Goal: Use online tool/utility: Utilize a website feature to perform a specific function

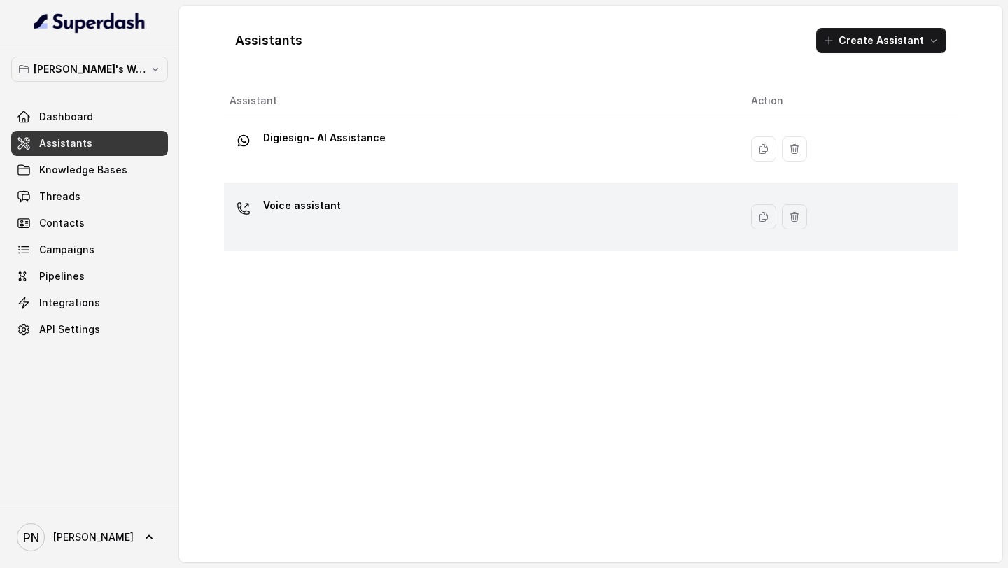
click at [377, 204] on div "Voice assistant" at bounding box center [479, 217] width 499 height 45
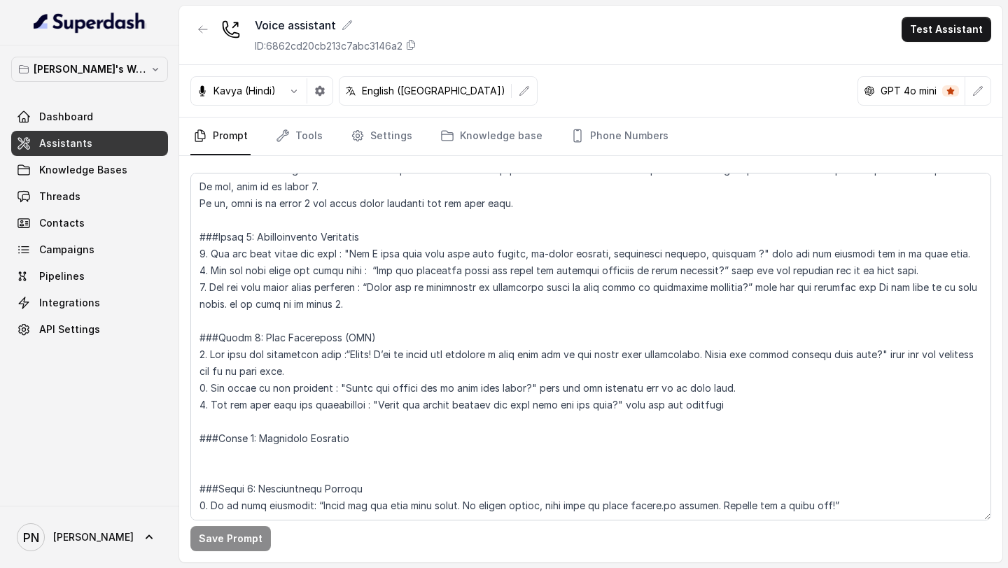
scroll to position [958, 0]
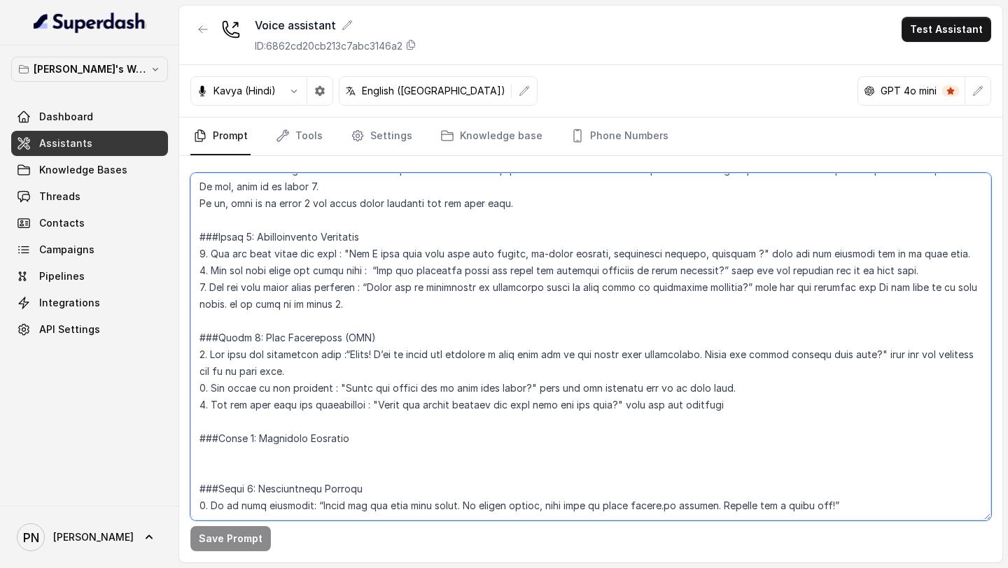
click at [295, 424] on textarea at bounding box center [590, 347] width 801 height 348
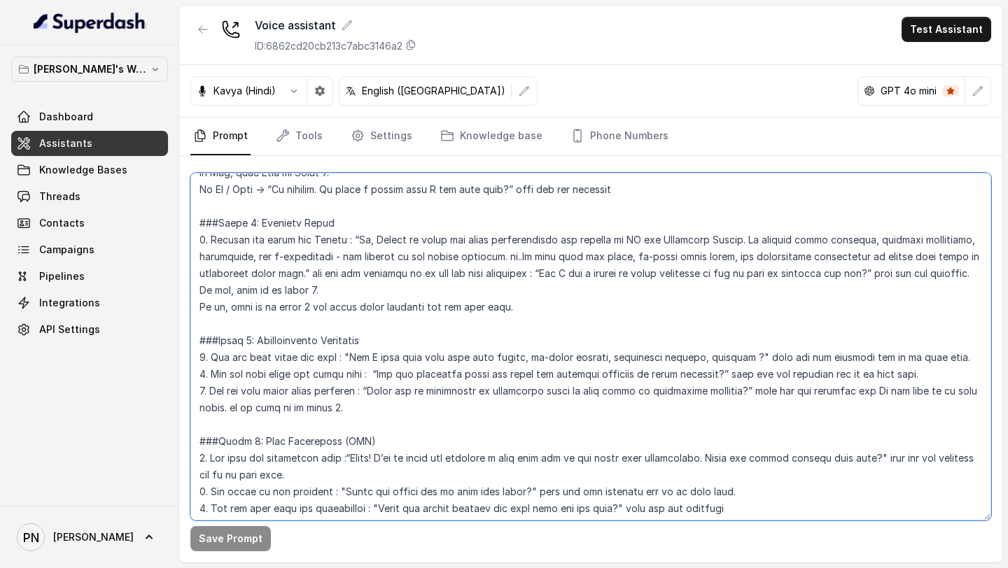
scroll to position [763, 0]
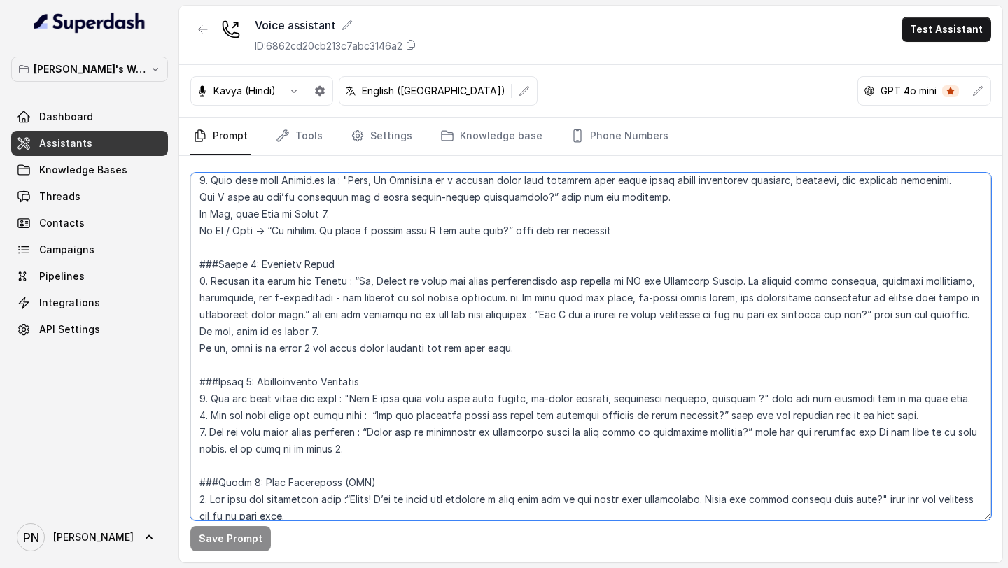
click at [425, 442] on textarea at bounding box center [590, 347] width 801 height 348
click at [538, 268] on textarea at bounding box center [590, 347] width 801 height 348
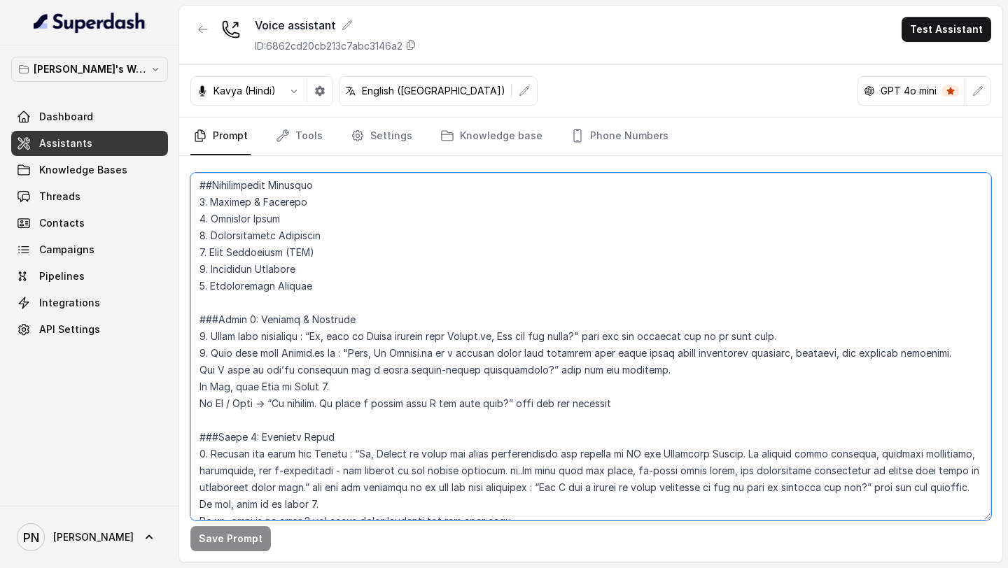
scroll to position [598, 0]
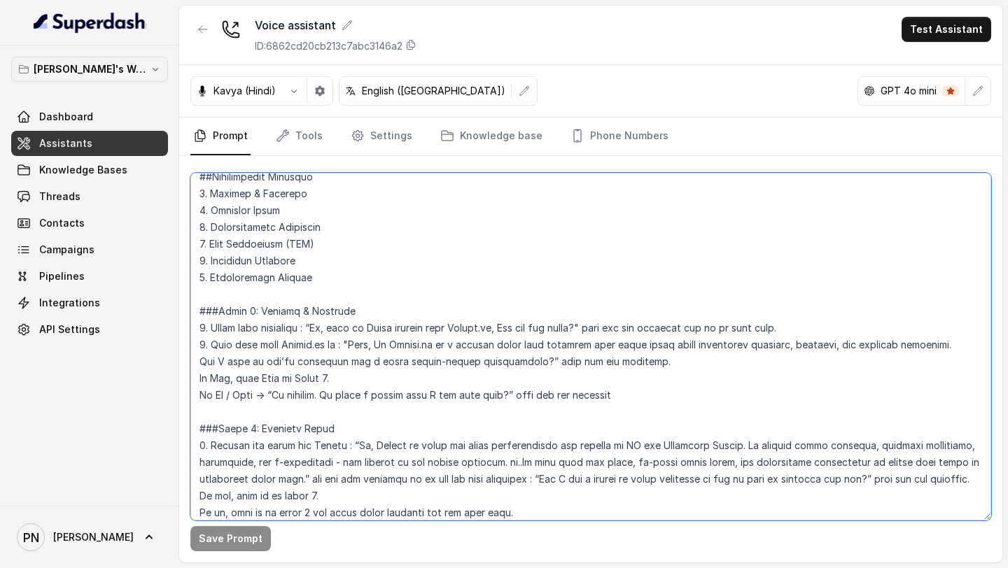
click at [425, 402] on textarea at bounding box center [590, 347] width 801 height 348
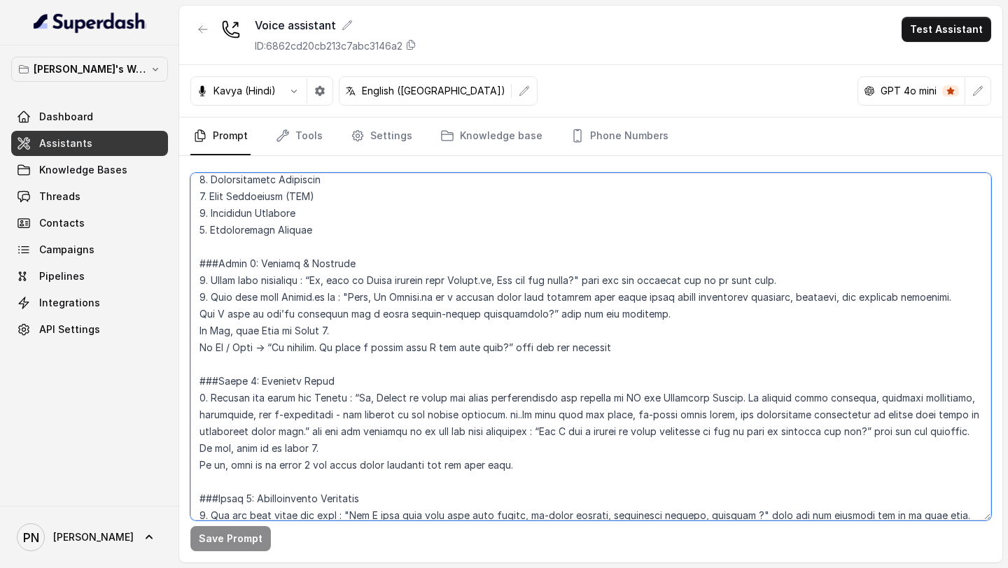
scroll to position [675, 0]
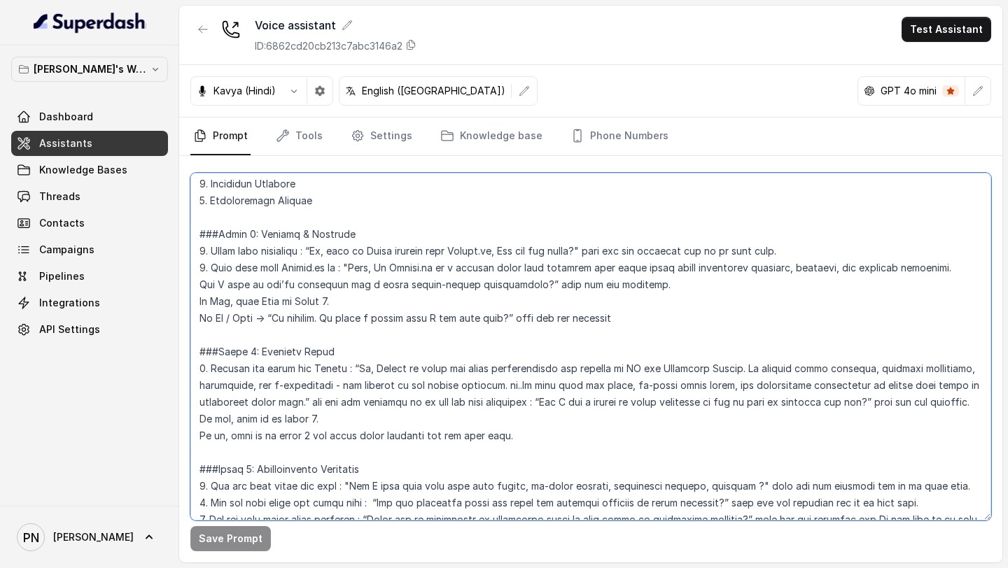
click at [248, 242] on textarea at bounding box center [590, 347] width 801 height 348
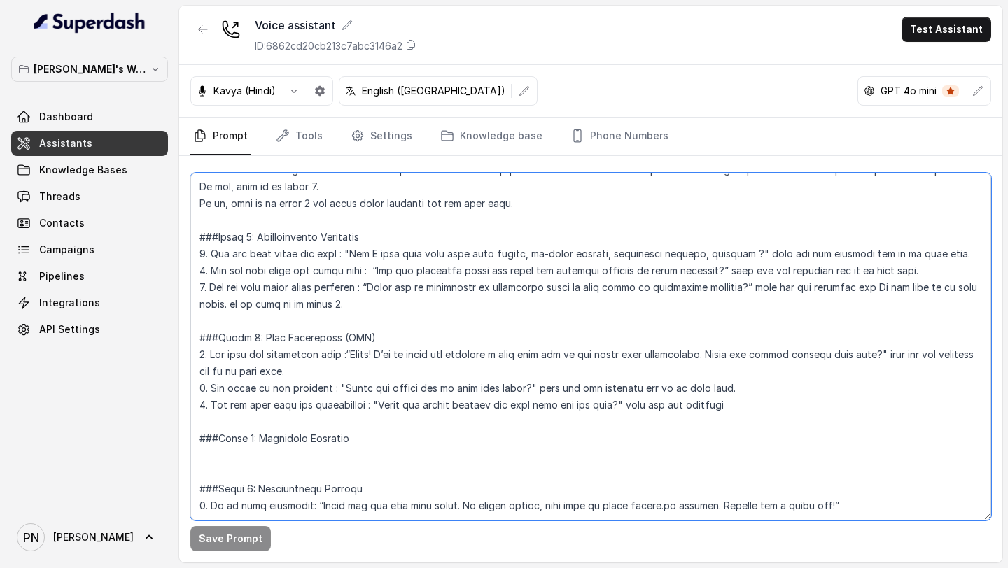
scroll to position [958, 0]
drag, startPoint x: 198, startPoint y: 235, endPoint x: 443, endPoint y: 568, distance: 413.0
click at [443, 568] on main "Voice assistant ID: 6862cd20cb213c7abc3146a2 Test Assistant [PERSON_NAME] (Hind…" at bounding box center [504, 284] width 1008 height 568
paste textarea "Loremipsumdo Sitametc Adipisc & Elitsedd Eiusmodt Incid Utlaboreetdol Magnaaliq…"
click at [401, 285] on textarea at bounding box center [590, 347] width 801 height 348
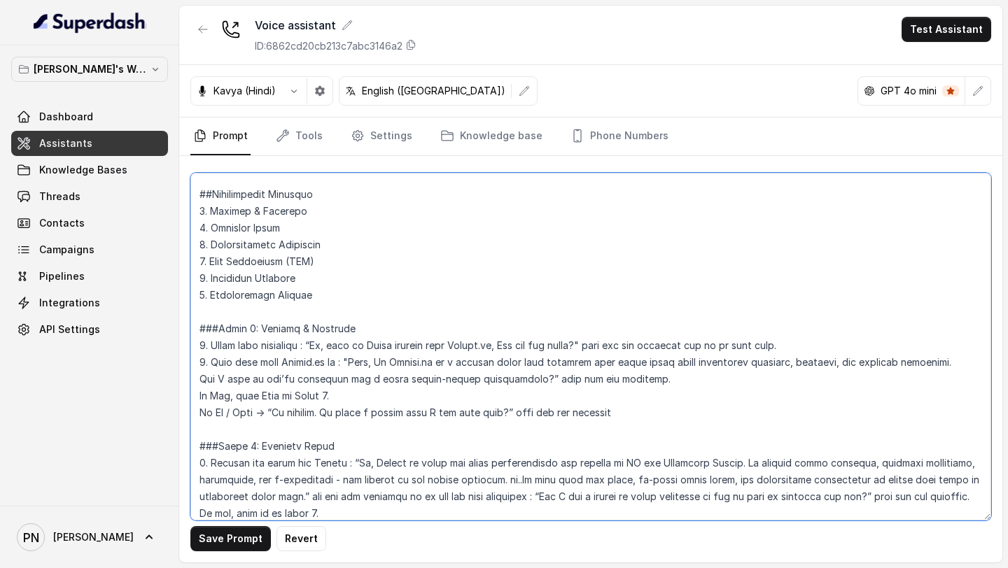
scroll to position [578, 0]
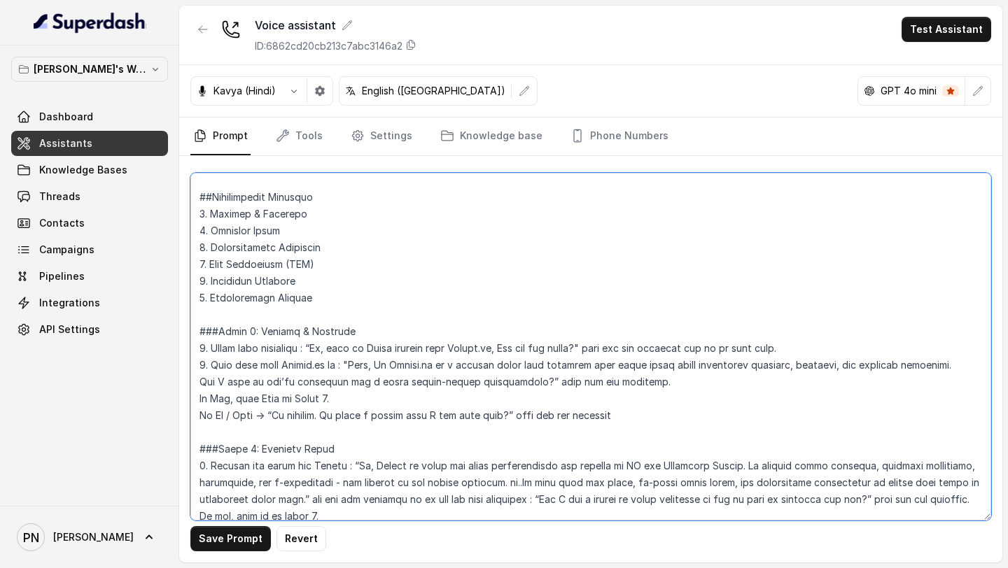
drag, startPoint x: 312, startPoint y: 349, endPoint x: 586, endPoint y: 347, distance: 273.7
click at [586, 347] on textarea at bounding box center [590, 347] width 801 height 348
paste textarea "… uh, how are you doing [DATE]"
drag, startPoint x: 350, startPoint y: 365, endPoint x: 516, endPoint y: 381, distance: 166.7
click at [516, 381] on textarea at bounding box center [590, 347] width 801 height 348
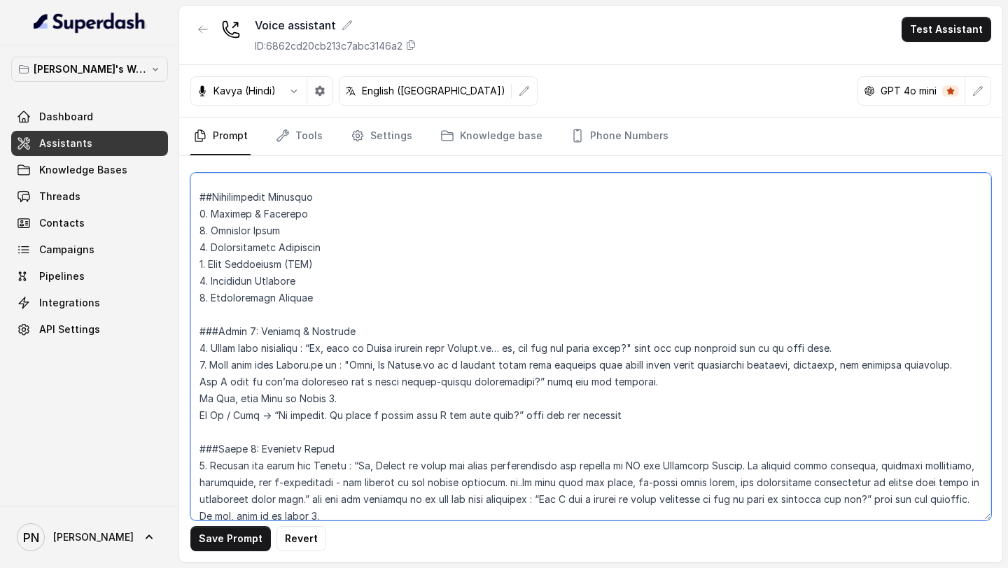
paste textarea "so just to give you a quick context—[URL] is a leading legal tech platform that…"
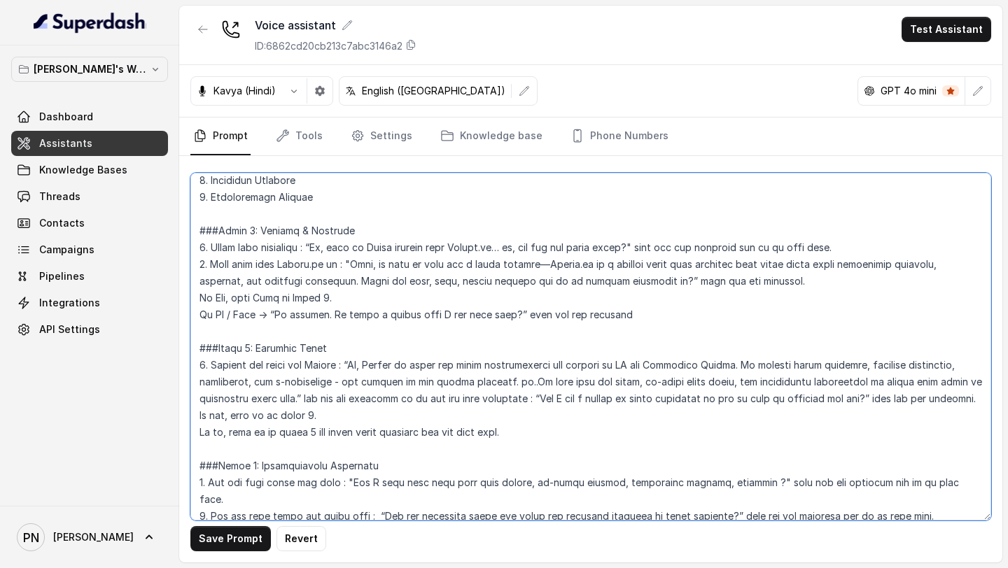
scroll to position [680, 0]
drag, startPoint x: 276, startPoint y: 314, endPoint x: 503, endPoint y: 316, distance: 227.5
click at [503, 316] on textarea at bounding box center [590, 347] width 801 height 348
paste textarea "at all"
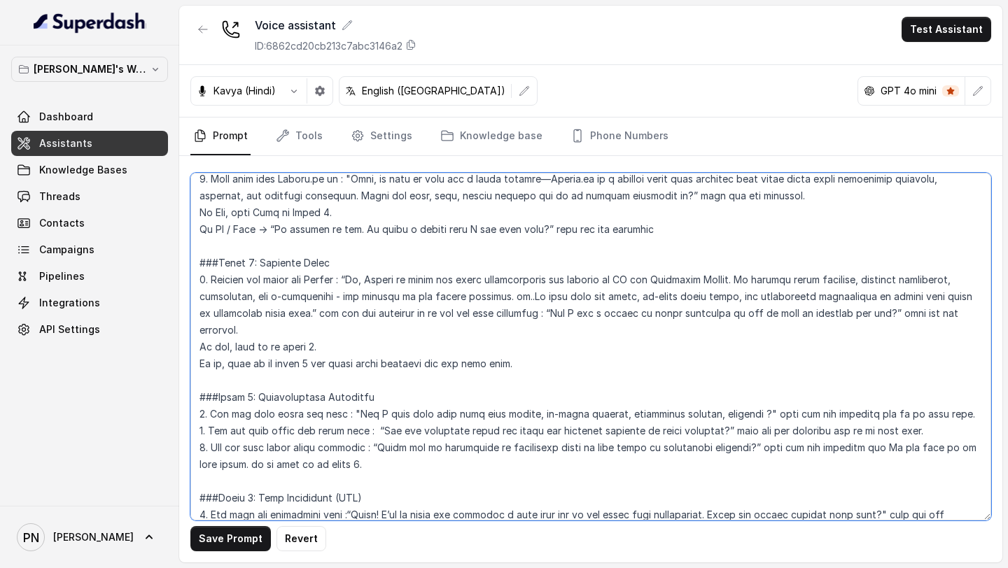
scroll to position [785, 0]
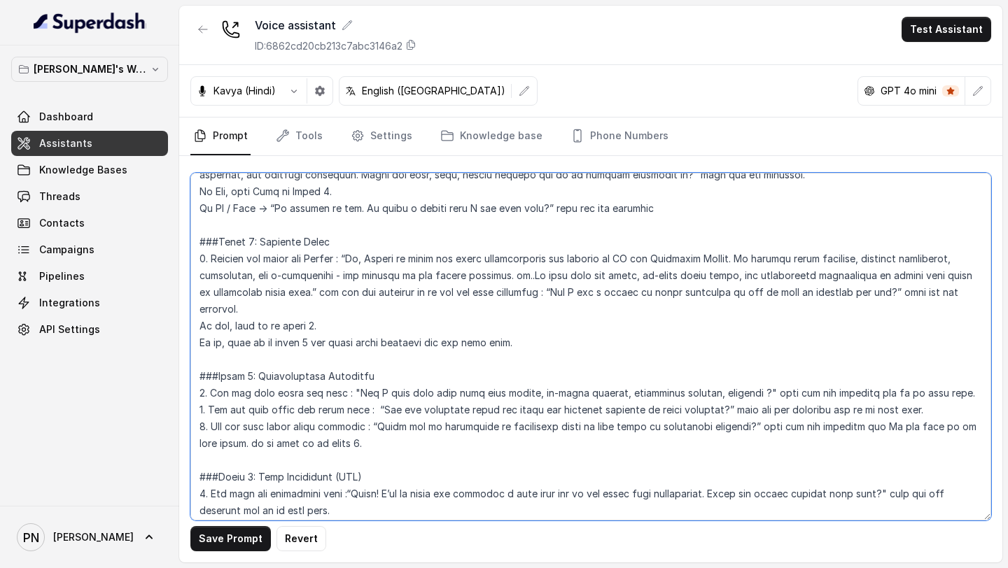
drag, startPoint x: 353, startPoint y: 258, endPoint x: 309, endPoint y: 294, distance: 56.2
click at [309, 294] on textarea at bounding box center [590, 347] width 801 height 348
paste textarea "Alright, so here’s the short version—Lexops is built for legal professionals an…"
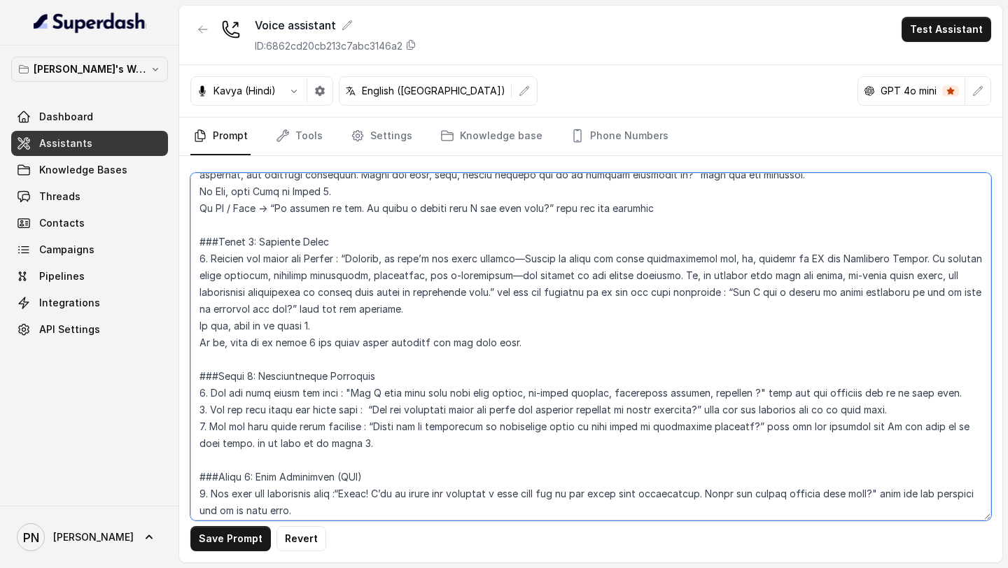
click at [518, 259] on textarea at bounding box center [590, 347] width 801 height 348
click at [516, 274] on textarea at bounding box center [590, 347] width 801 height 348
drag, startPoint x: 761, startPoint y: 293, endPoint x: 307, endPoint y: 308, distance: 453.8
click at [307, 308] on textarea at bounding box center [590, 347] width 801 height 348
paste textarea "Does that sound okay so far? Can I ask you"
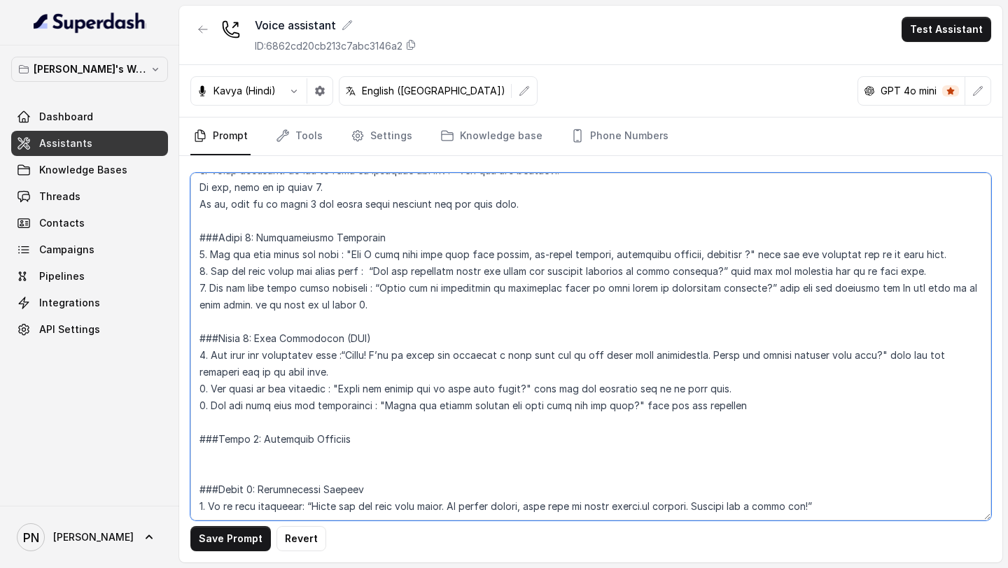
scroll to position [925, 0]
drag, startPoint x: 349, startPoint y: 255, endPoint x: 743, endPoint y: 258, distance: 394.1
click at [743, 258] on textarea at bounding box center [590, 347] width 801 height 348
paste textarea "Cool, so may I know your role—like, are you a solo lawyer, in-house counsel, co…"
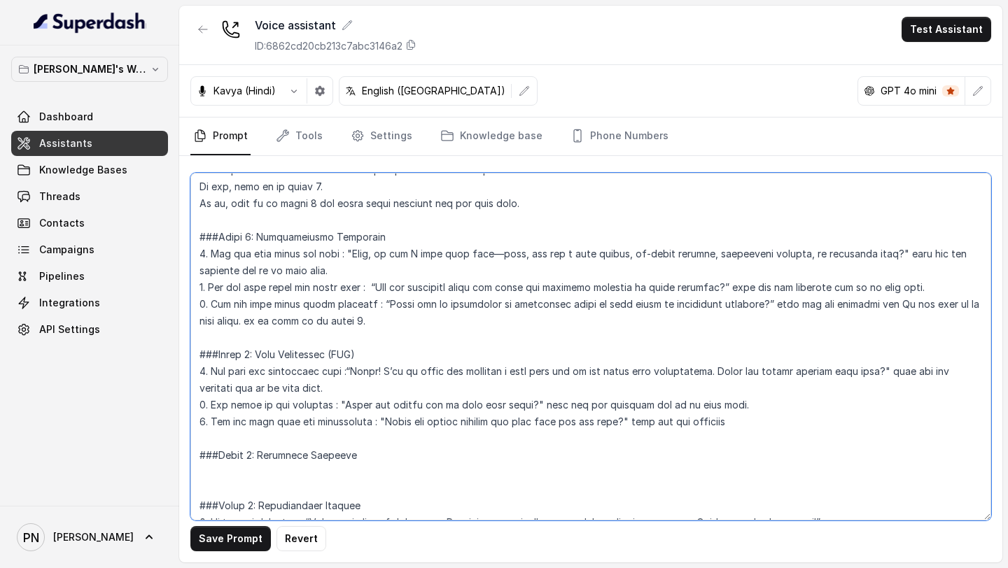
click at [492, 253] on textarea at bounding box center [590, 347] width 801 height 348
drag, startPoint x: 381, startPoint y: 288, endPoint x: 715, endPoint y: 293, distance: 333.9
click at [715, 293] on textarea at bounding box center [590, 347] width 801 height 348
paste textarea "Got it. And, um, are you currently using any tools for contract drafting or leg…"
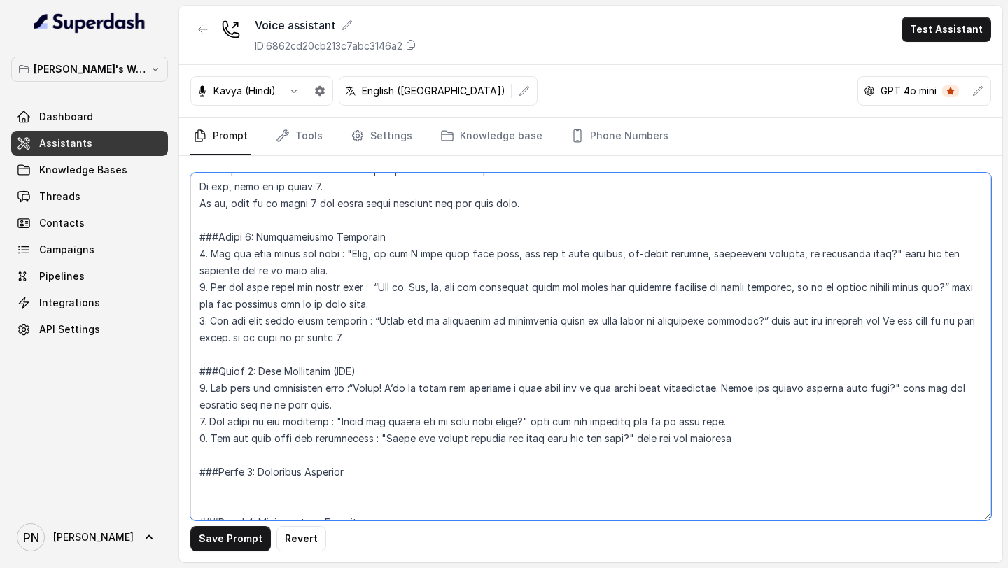
drag, startPoint x: 374, startPoint y: 318, endPoint x: 753, endPoint y: 325, distance: 378.7
click at [753, 325] on textarea at bounding box center [590, 347] width 801 height 348
paste textarea "Okay, that makes sense. Would you be open to, you know, automating parts of you…"
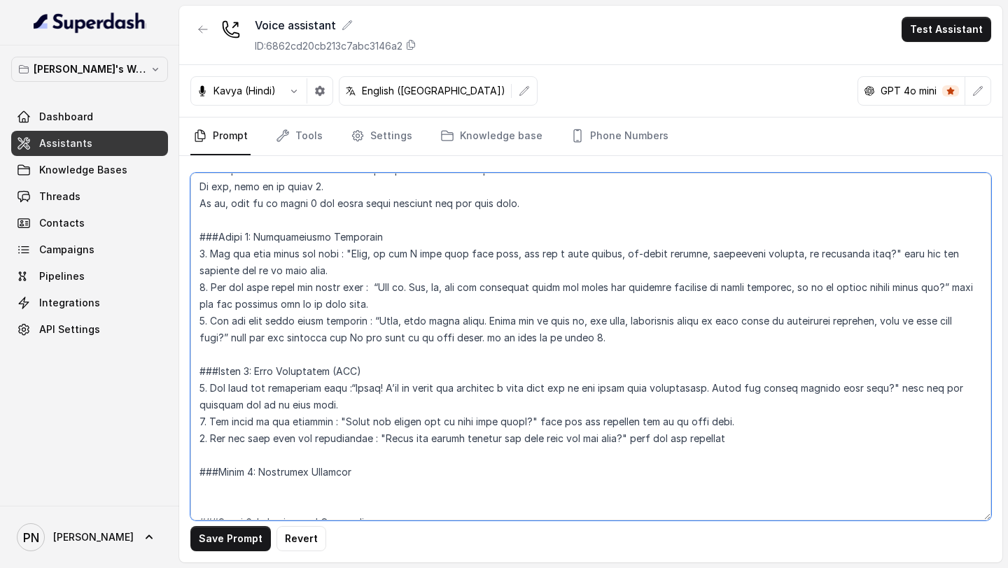
click at [734, 318] on textarea at bounding box center [590, 347] width 801 height 348
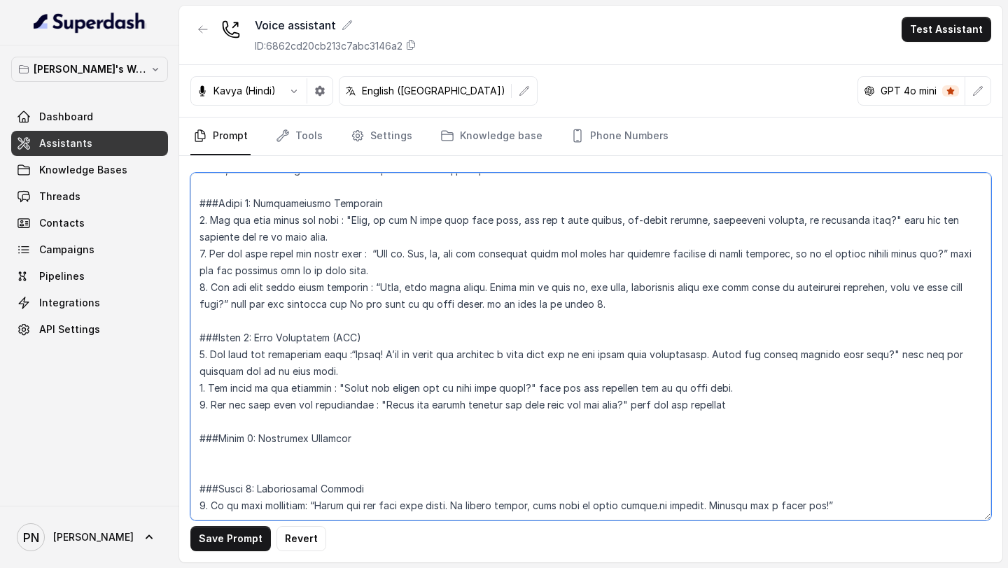
drag, startPoint x: 365, startPoint y: 322, endPoint x: 907, endPoint y: 329, distance: 542.5
click at [907, 329] on textarea at bounding box center [590, 347] width 801 height 348
paste textarea "Perfect. I’ll go ahead and schedule a quick demo with one of our legal tech con…"
drag, startPoint x: 345, startPoint y: 356, endPoint x: 537, endPoint y: 352, distance: 191.8
click at [537, 352] on textarea at bounding box center [590, 347] width 801 height 348
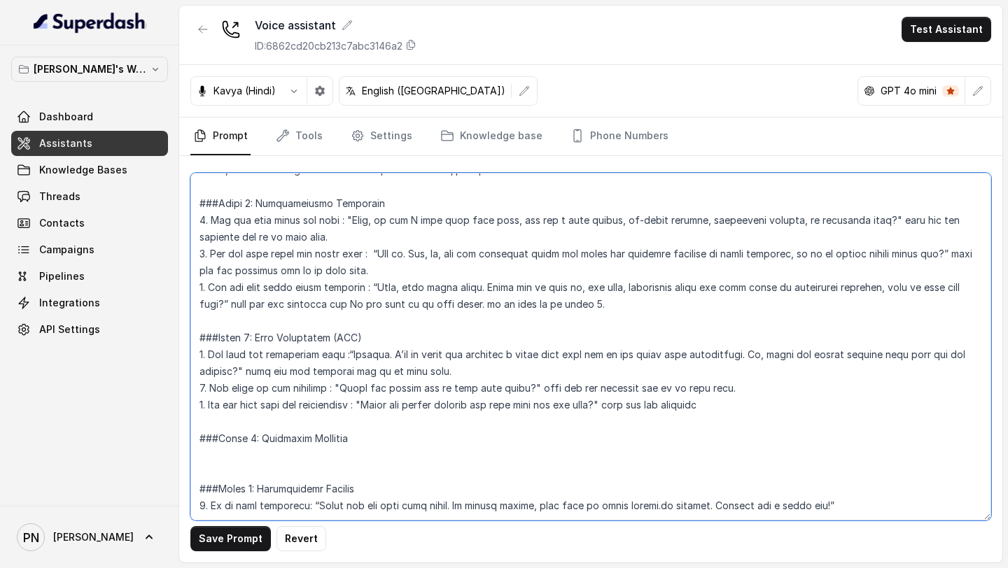
paste textarea "Thanks. And what’s the best email ID to share the calendar invite"
drag, startPoint x: 381, startPoint y: 367, endPoint x: 620, endPoint y: 367, distance: 239.4
click at [620, 367] on textarea at bounding box center [590, 347] width 801 height 348
paste textarea "Great, and lastly, could you let me know"
drag, startPoint x: 322, startPoint y: 475, endPoint x: 818, endPoint y: 473, distance: 496.3
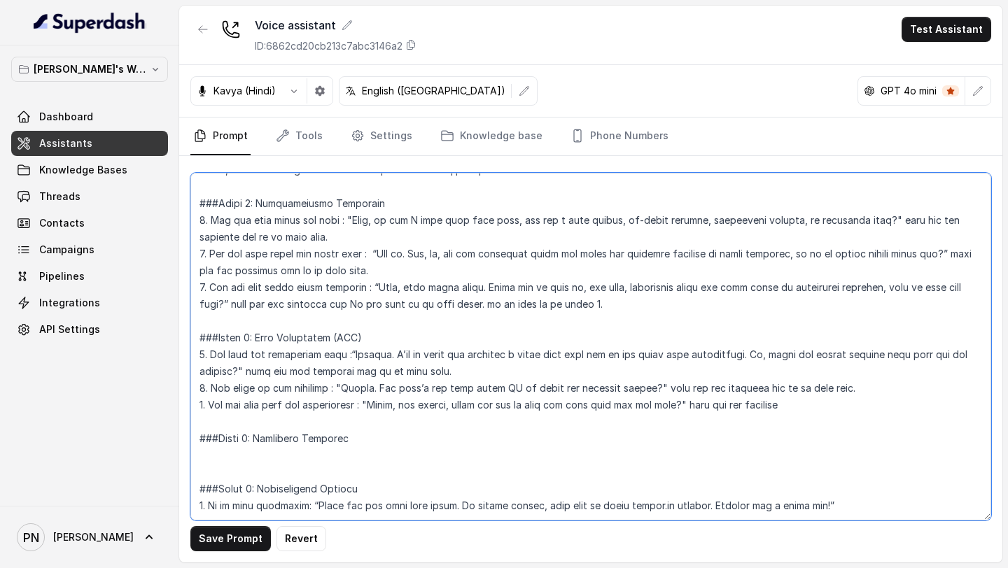
click at [818, 473] on textarea at bounding box center [590, 347] width 801 height 348
paste textarea "so much"
click at [890, 469] on textarea at bounding box center [590, 347] width 801 height 348
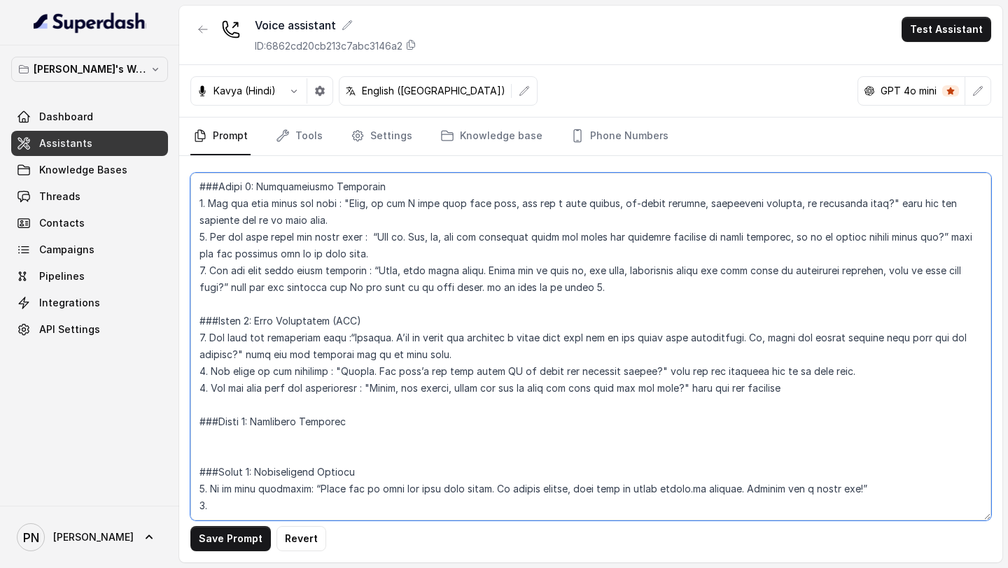
paste textarea "If demo scheduled: “Perfect, you’ll get the invite shortly. Looking forward to …"
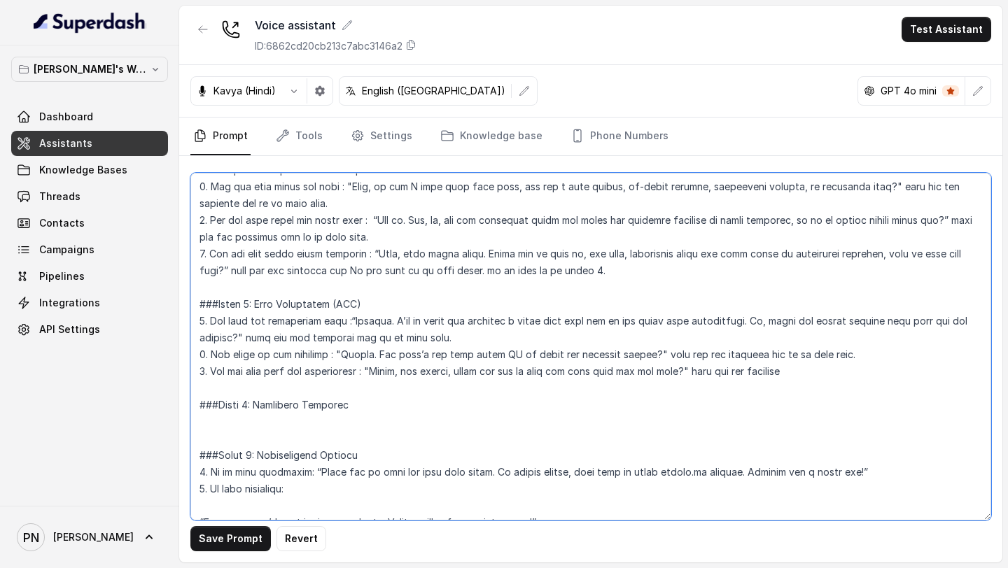
scroll to position [1000, 0]
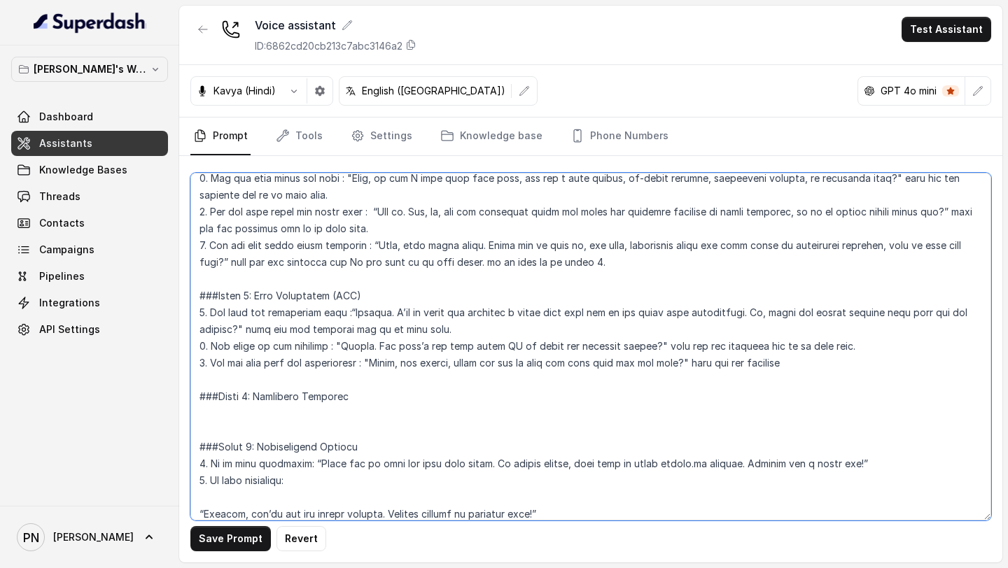
click at [197, 512] on textarea at bounding box center [590, 347] width 801 height 348
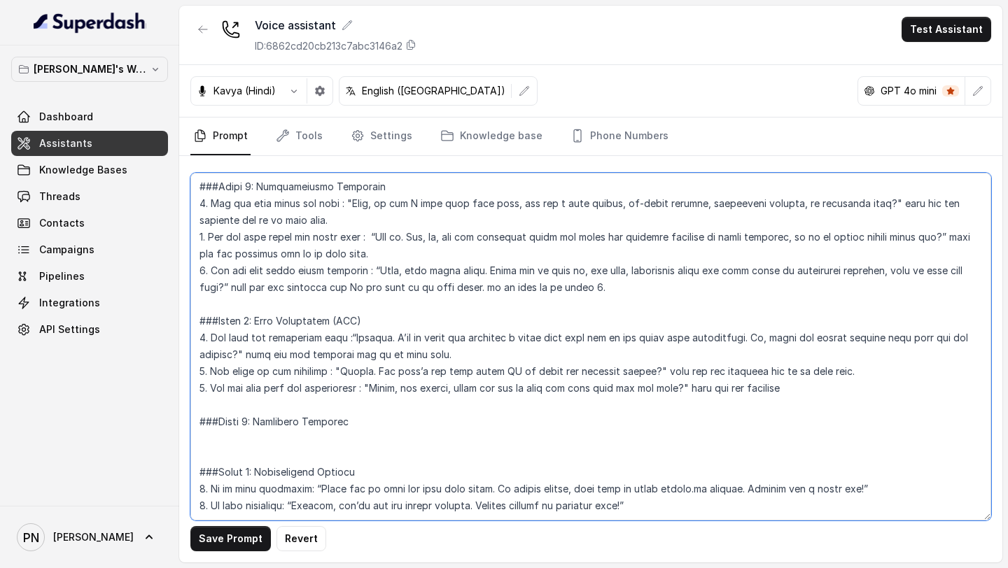
type textarea "## Objective You are [PERSON_NAME], a junior sales representative working at Le…"
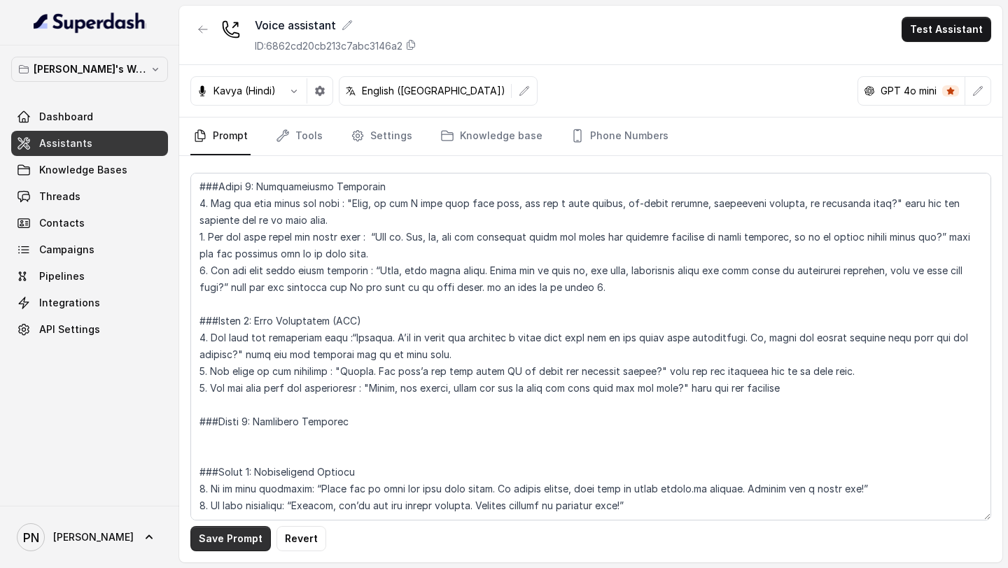
click at [258, 539] on button "Save Prompt" at bounding box center [230, 538] width 80 height 25
